Goal: Task Accomplishment & Management: Use online tool/utility

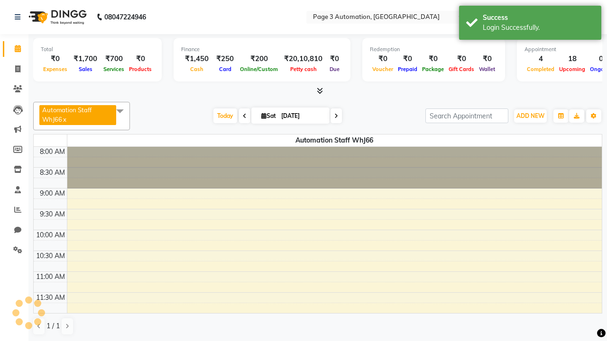
select select "en"
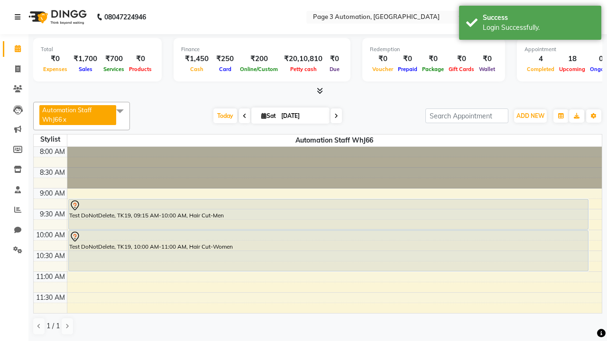
click at [19, 17] on icon at bounding box center [18, 17] width 6 height 7
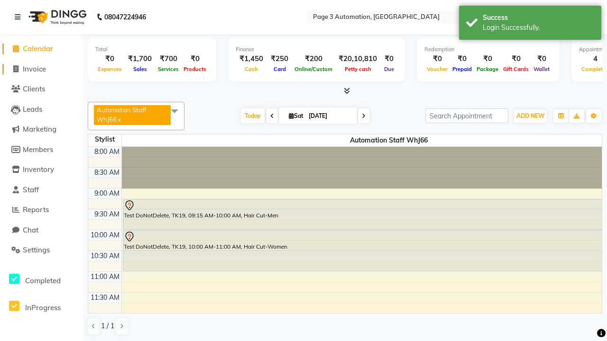
click at [41, 69] on span "Invoice" at bounding box center [34, 68] width 23 height 9
select select "service"
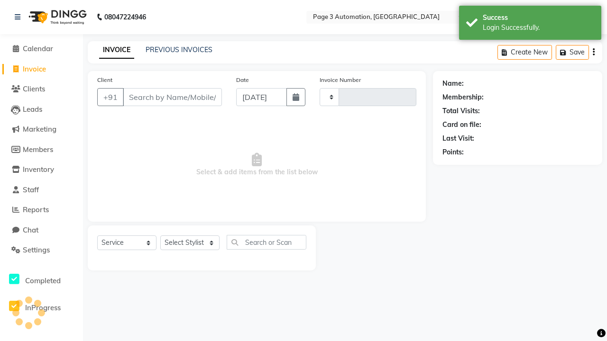
type input "10149"
select select "2774"
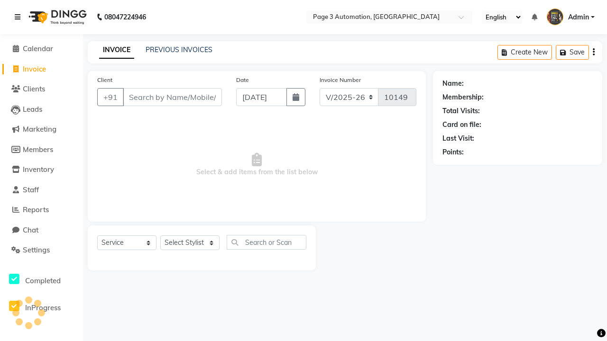
click at [19, 17] on icon at bounding box center [18, 17] width 6 height 7
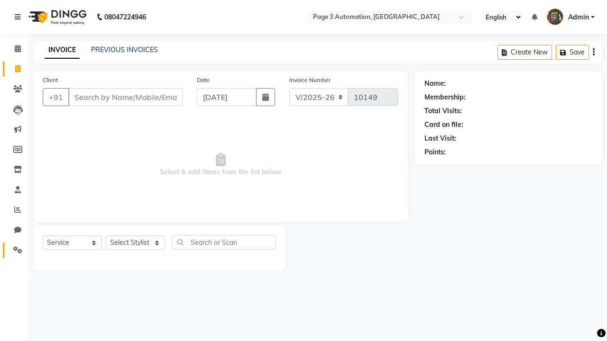
click at [14, 250] on icon at bounding box center [17, 249] width 9 height 7
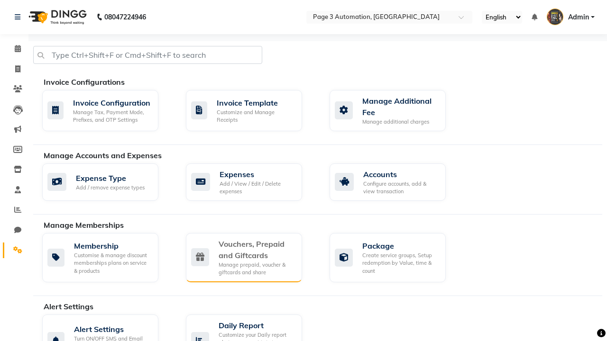
click at [256, 249] on div "Vouchers, Prepaid and Giftcards" at bounding box center [256, 249] width 76 height 23
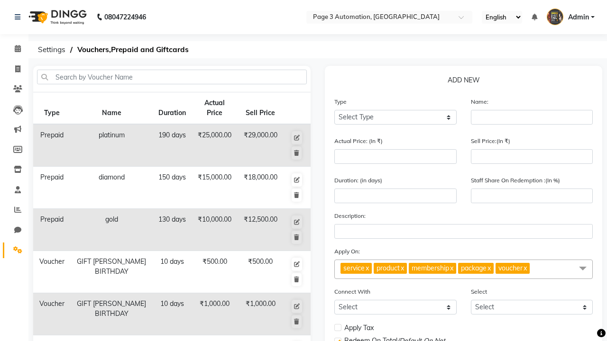
select select "G"
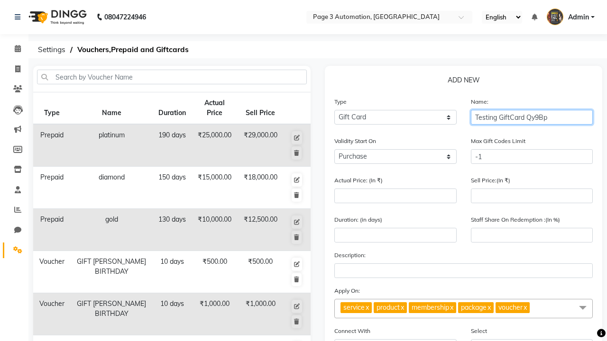
type input "Testing GiftCard Qy9Bp"
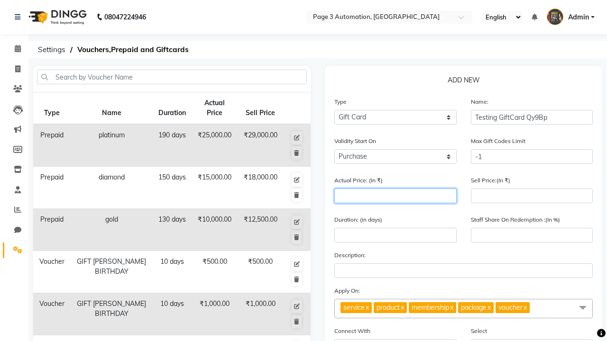
type input "1000"
type input "0"
type input "1000"
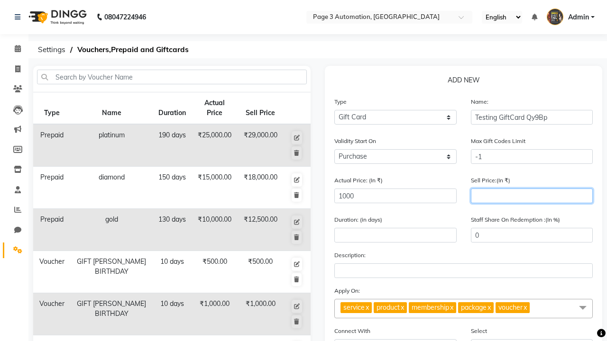
type input "900"
type input "90"
type input "900"
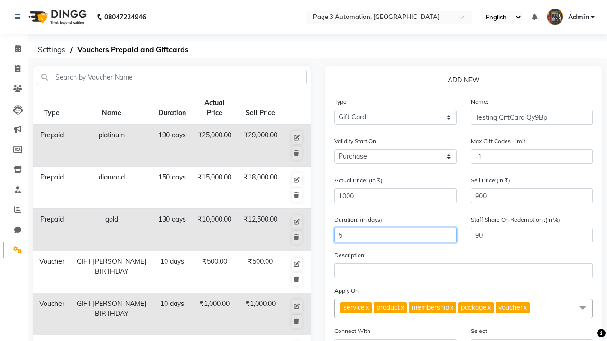
type input "5"
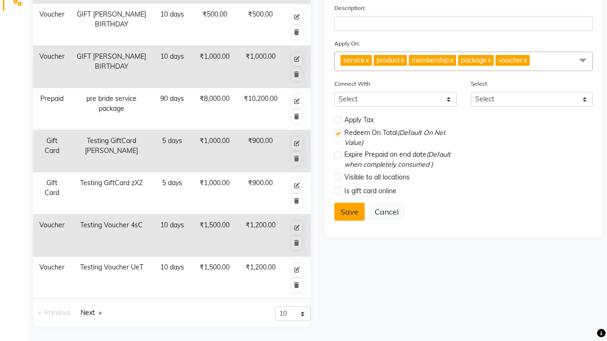
select select
checkbox input "false"
checkbox input "true"
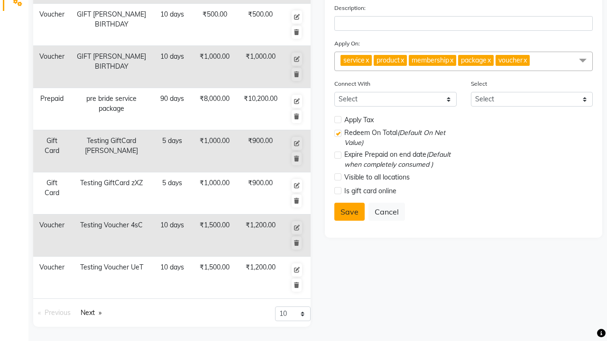
checkbox input "false"
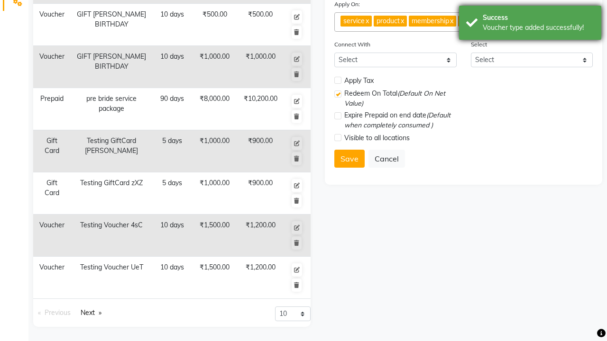
click at [530, 24] on div "Voucher type added successfully!" at bounding box center [537, 28] width 111 height 10
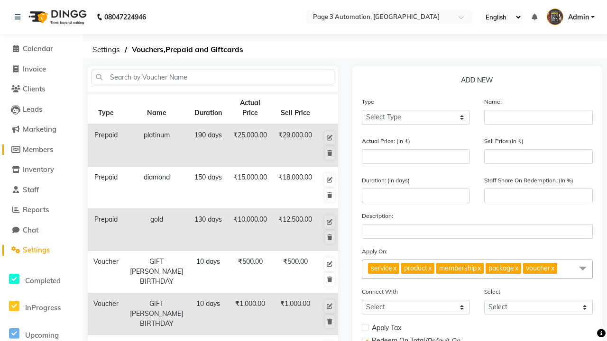
click at [41, 149] on span "Members" at bounding box center [38, 149] width 30 height 9
select select
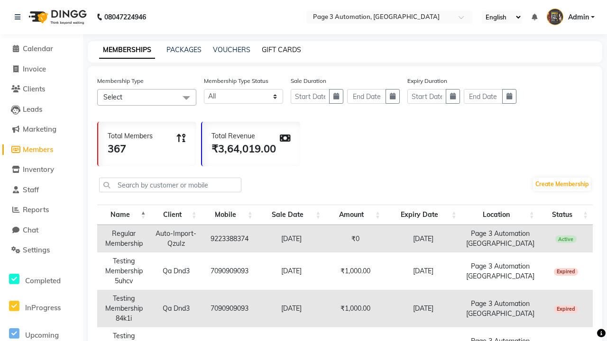
click at [281, 50] on link "GIFT CARDS" at bounding box center [281, 49] width 39 height 9
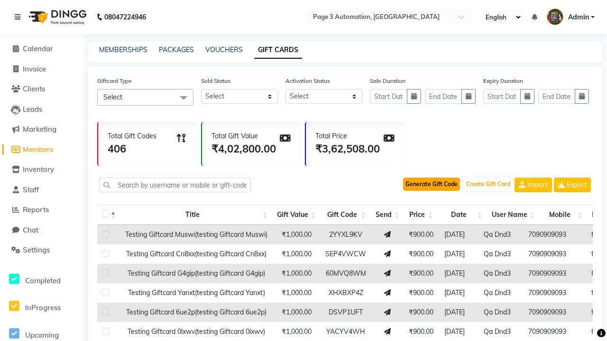
click at [431, 184] on button "Generate Gift Code" at bounding box center [431, 184] width 57 height 13
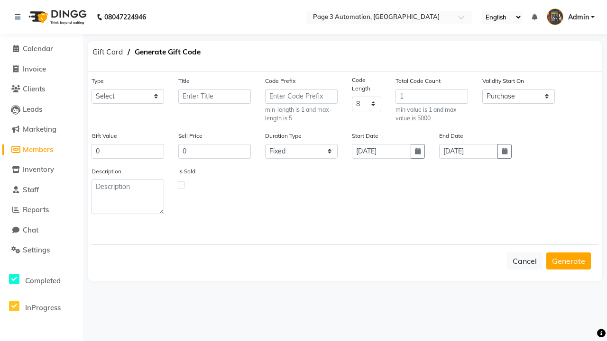
select select "25236"
type input "Testing GiftCard Qy9Bp"
type input "1000"
type input "900"
select select "flexible"
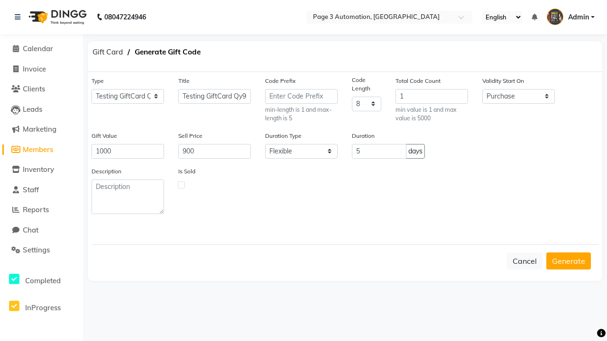
click at [181, 184] on label at bounding box center [181, 184] width 7 height 7
click at [181, 184] on input "checkbox" at bounding box center [181, 184] width 6 height 6
checkbox input "true"
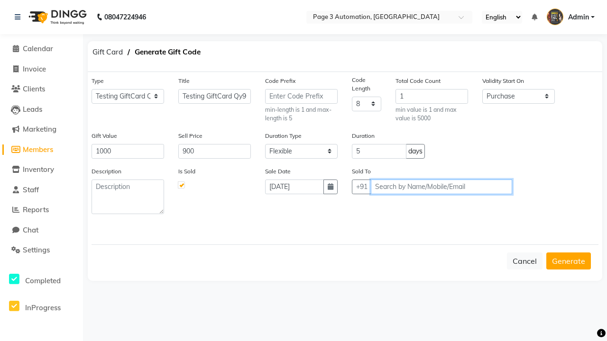
type input "7090909093"
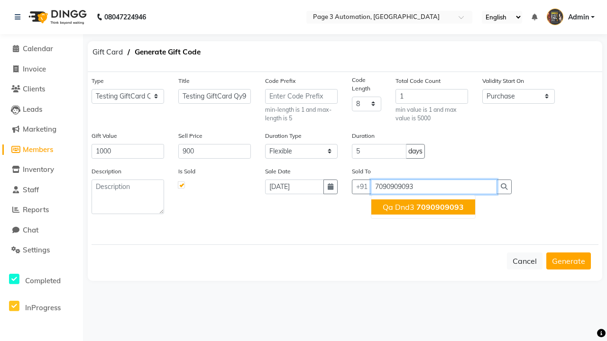
click at [423, 207] on span "7090909093" at bounding box center [439, 206] width 47 height 9
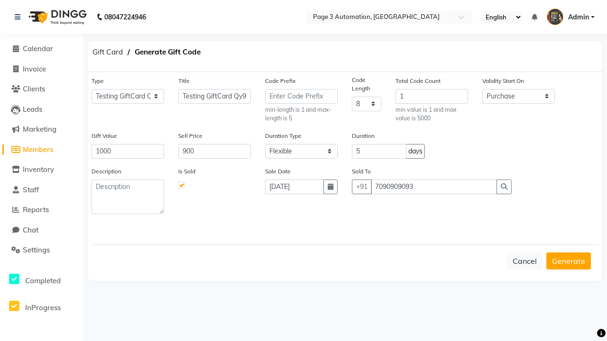
click at [568, 261] on button "Generate" at bounding box center [568, 261] width 45 height 17
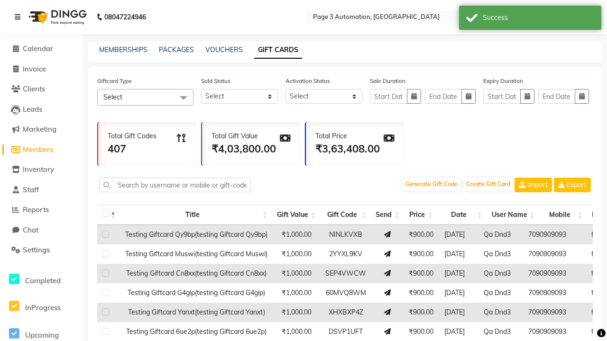
click at [19, 17] on icon at bounding box center [18, 17] width 6 height 7
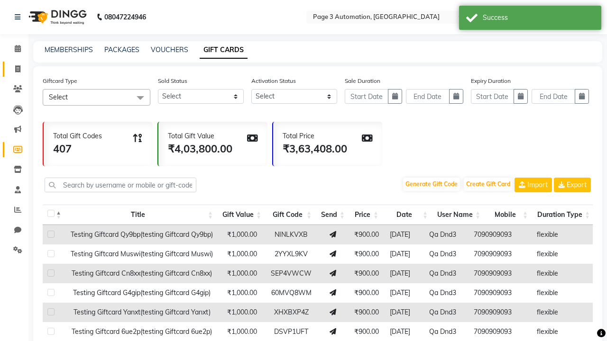
click at [14, 69] on span at bounding box center [17, 69] width 17 height 11
select select "service"
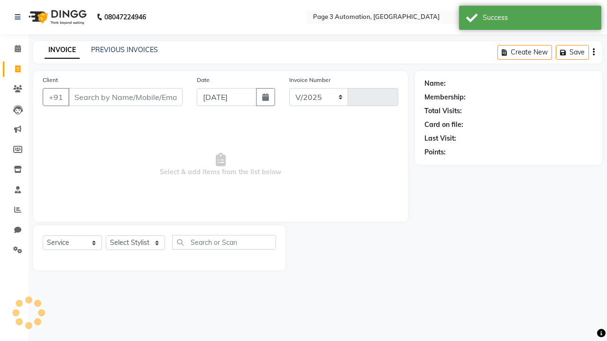
select select "2774"
type input "10149"
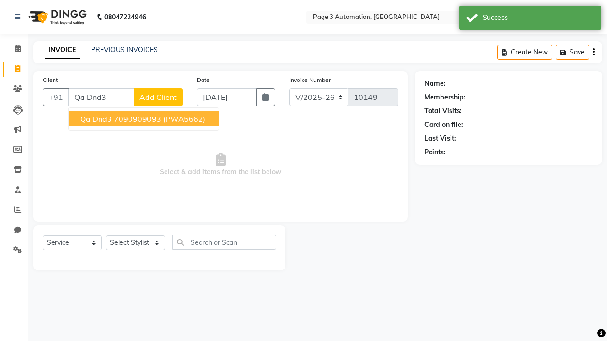
click at [145, 119] on ngb-highlight "7090909093" at bounding box center [137, 118] width 47 height 9
type input "7090909093"
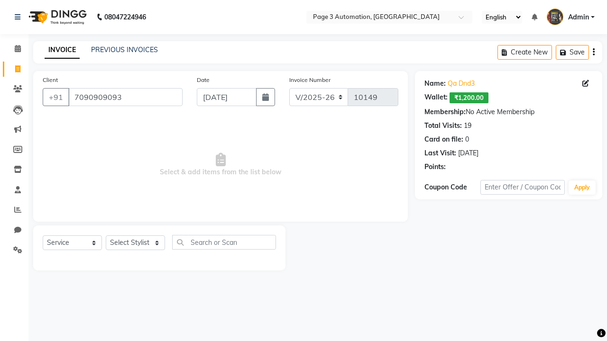
select select "71572"
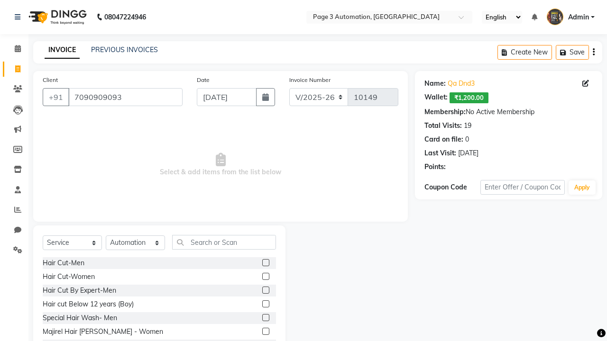
click at [265, 318] on label at bounding box center [265, 317] width 7 height 7
click at [265, 318] on input "checkbox" at bounding box center [265, 318] width 6 height 6
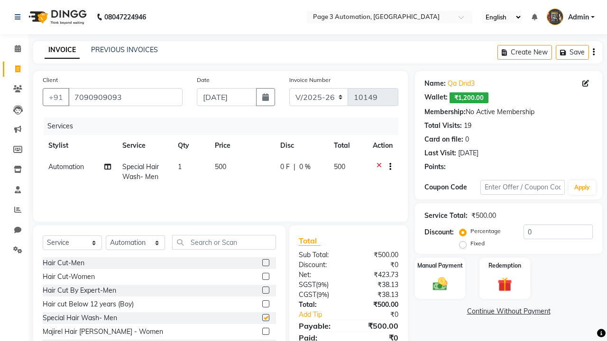
checkbox input "false"
click at [504, 265] on label "Redemption" at bounding box center [504, 265] width 34 height 9
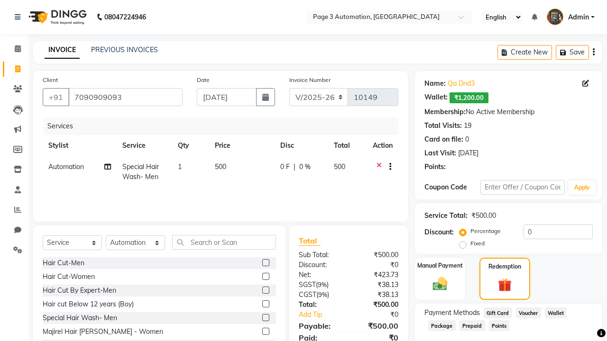
click at [497, 313] on span "Gift Card" at bounding box center [497, 313] width 28 height 11
click at [570, 17] on span "Admin" at bounding box center [578, 17] width 21 height 10
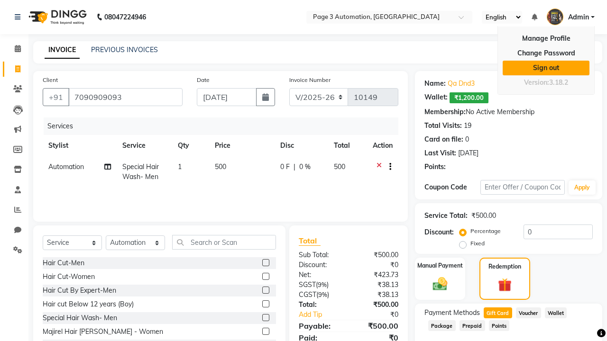
click at [545, 68] on link "Sign out" at bounding box center [545, 68] width 87 height 15
